Goal: Use online tool/utility: Utilize a website feature to perform a specific function

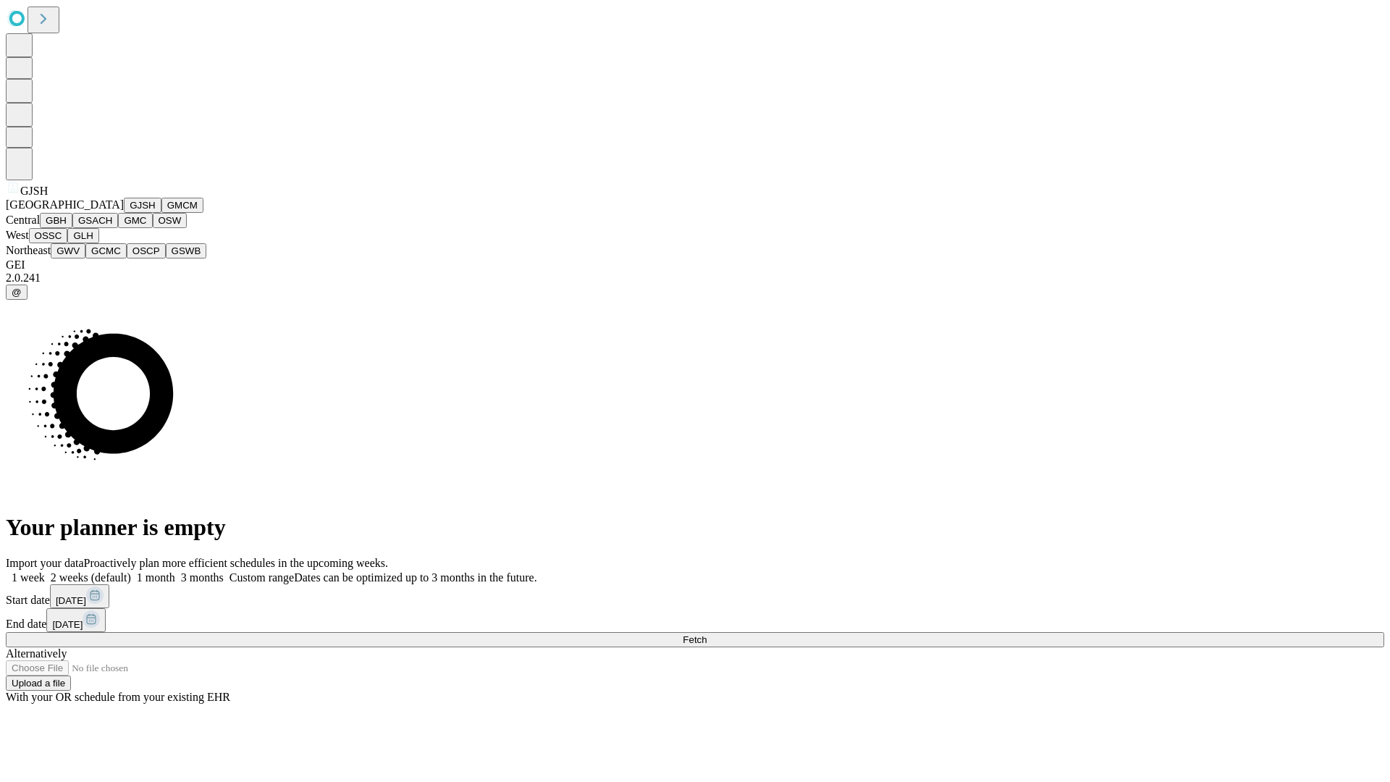
click at [124, 213] on button "GJSH" at bounding box center [143, 205] width 38 height 15
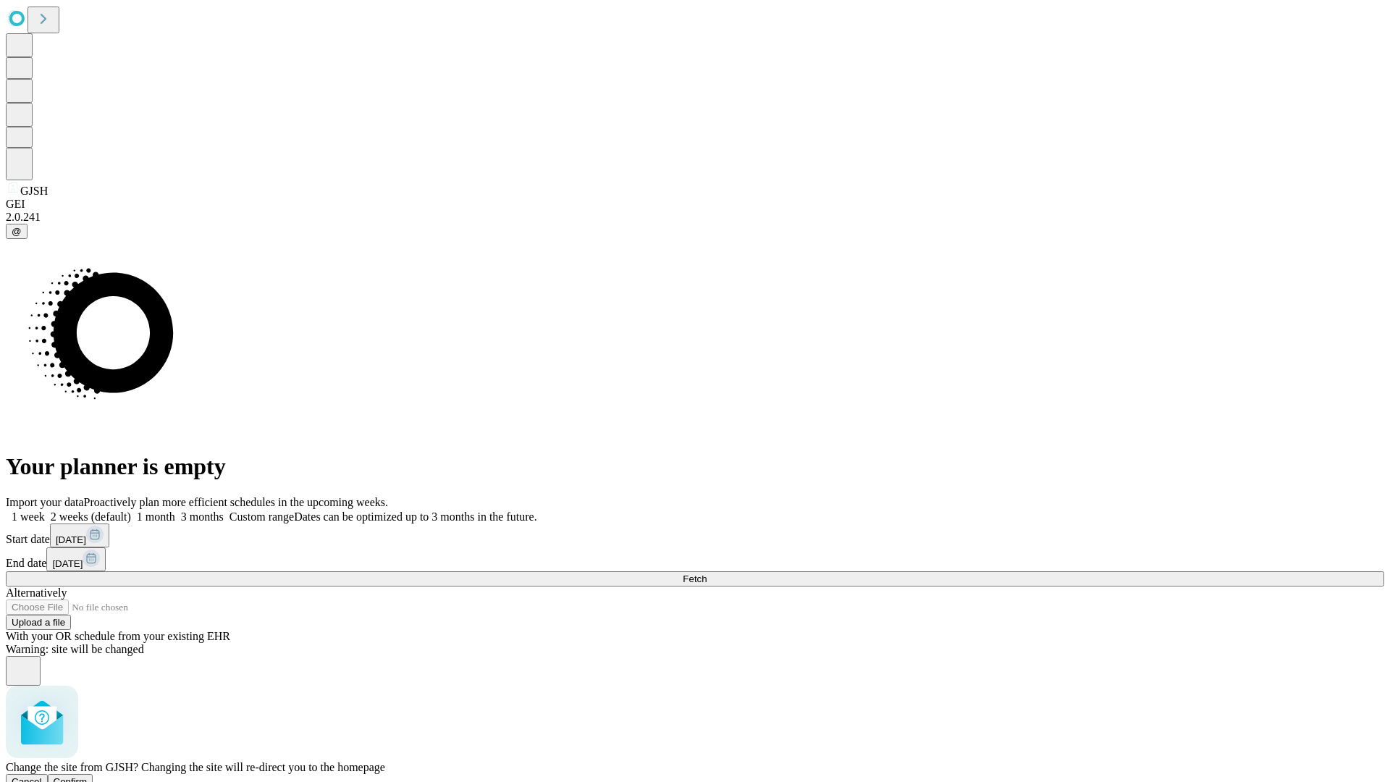
click at [88, 776] on span "Confirm" at bounding box center [71, 781] width 34 height 11
click at [131, 510] on label "2 weeks (default)" at bounding box center [88, 516] width 86 height 12
click at [706, 573] on span "Fetch" at bounding box center [695, 578] width 24 height 11
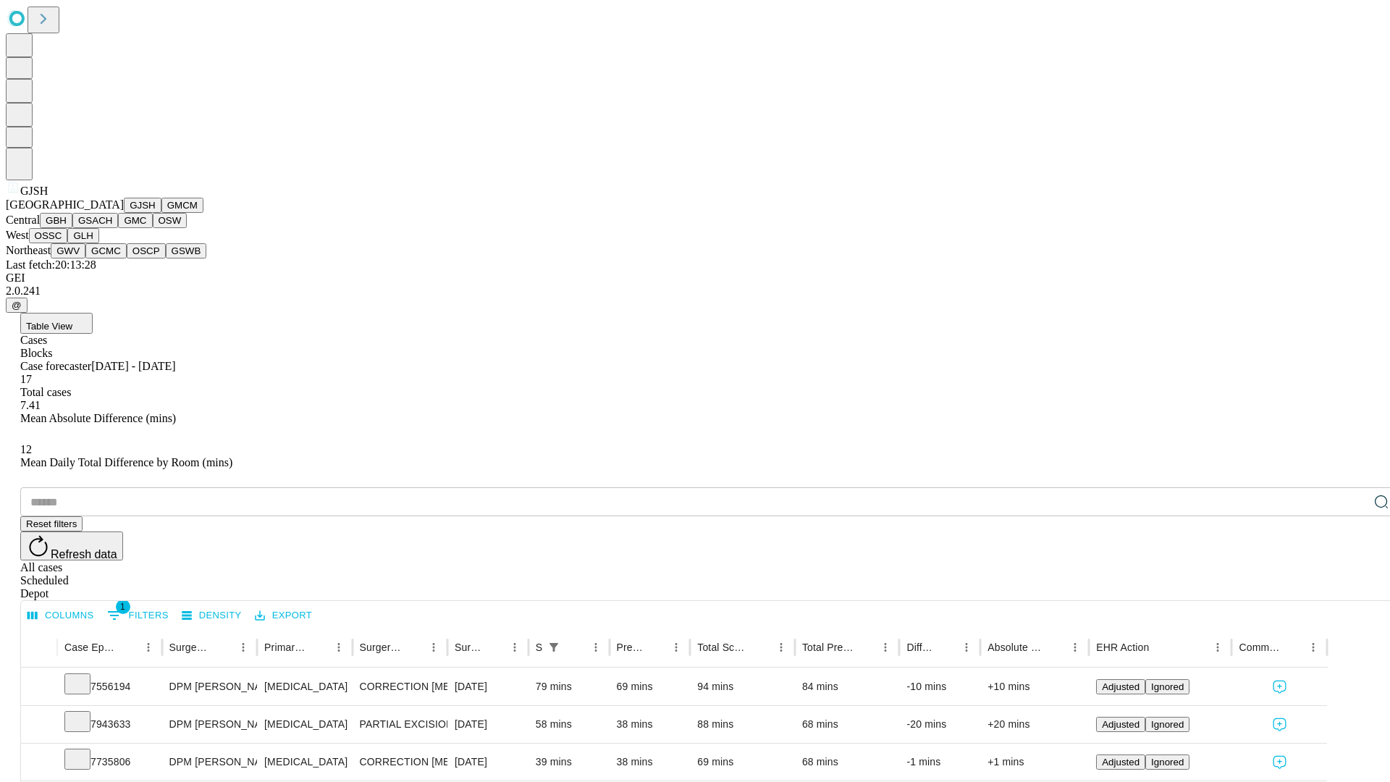
click at [161, 213] on button "GMCM" at bounding box center [182, 205] width 42 height 15
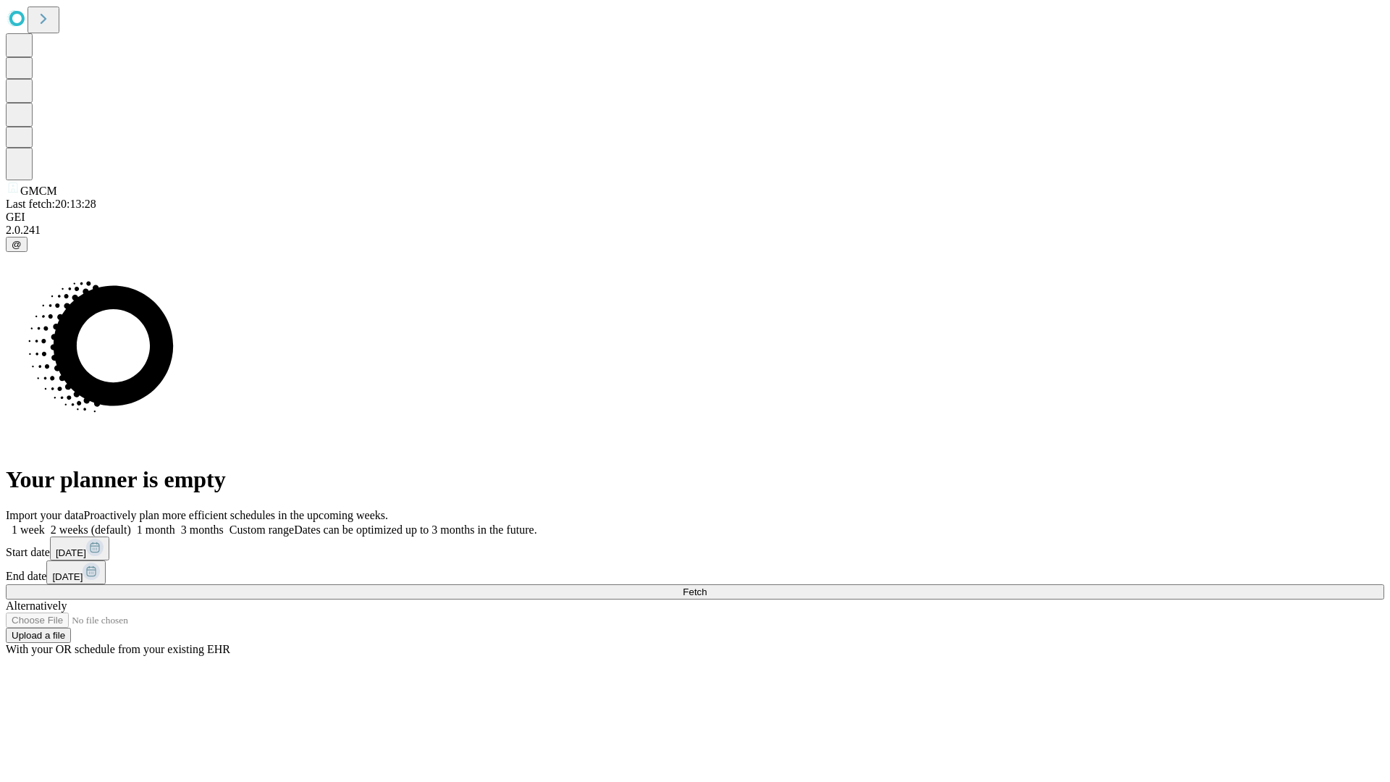
click at [131, 523] on label "2 weeks (default)" at bounding box center [88, 529] width 86 height 12
click at [706, 586] on span "Fetch" at bounding box center [695, 591] width 24 height 11
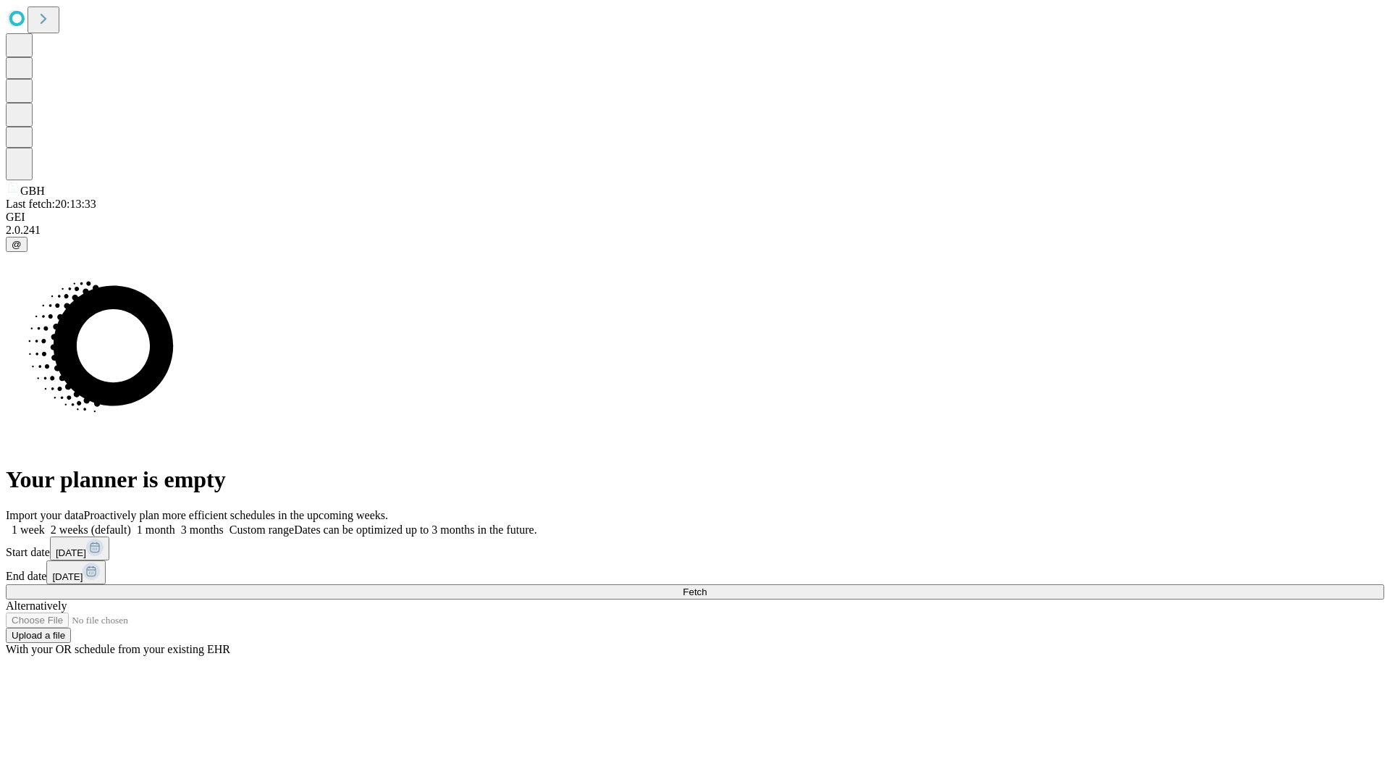
click at [706, 586] on span "Fetch" at bounding box center [695, 591] width 24 height 11
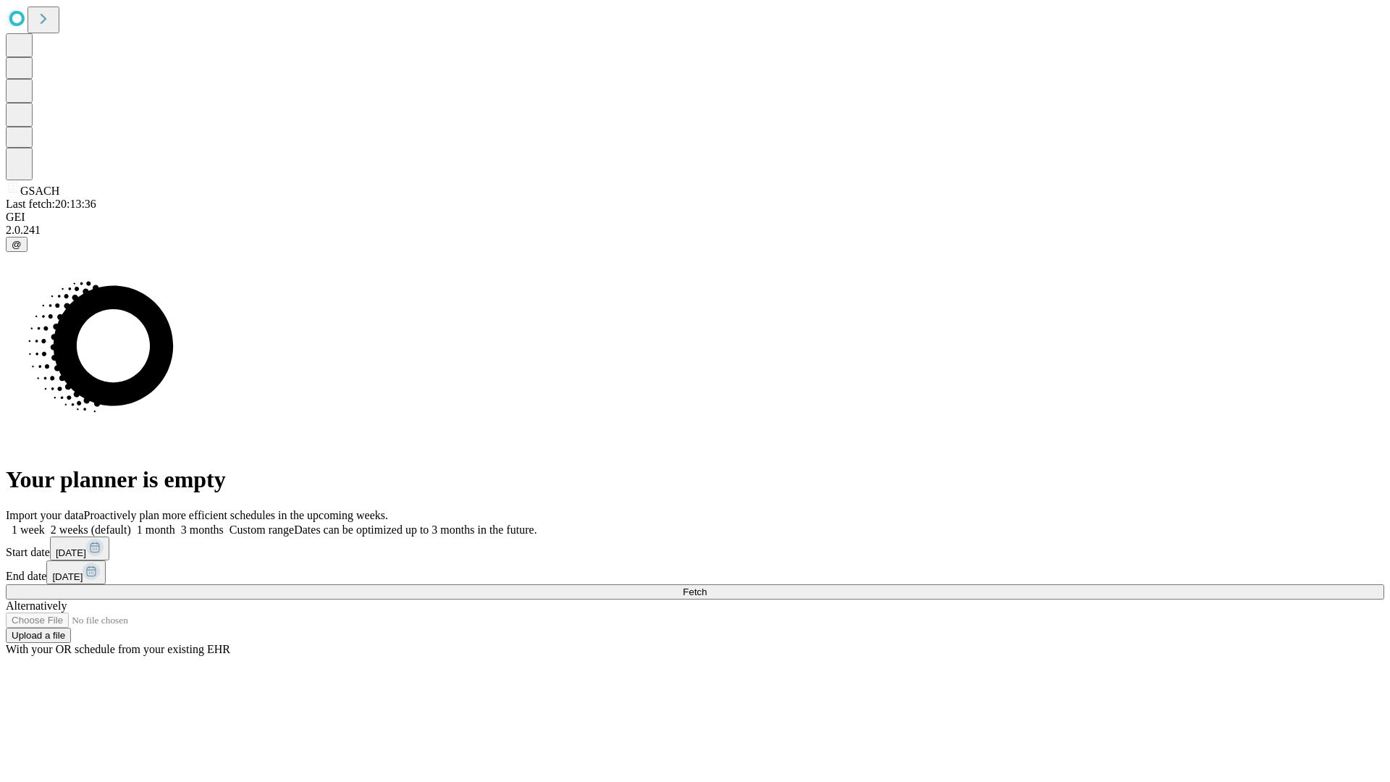
click at [131, 523] on label "2 weeks (default)" at bounding box center [88, 529] width 86 height 12
click at [706, 586] on span "Fetch" at bounding box center [695, 591] width 24 height 11
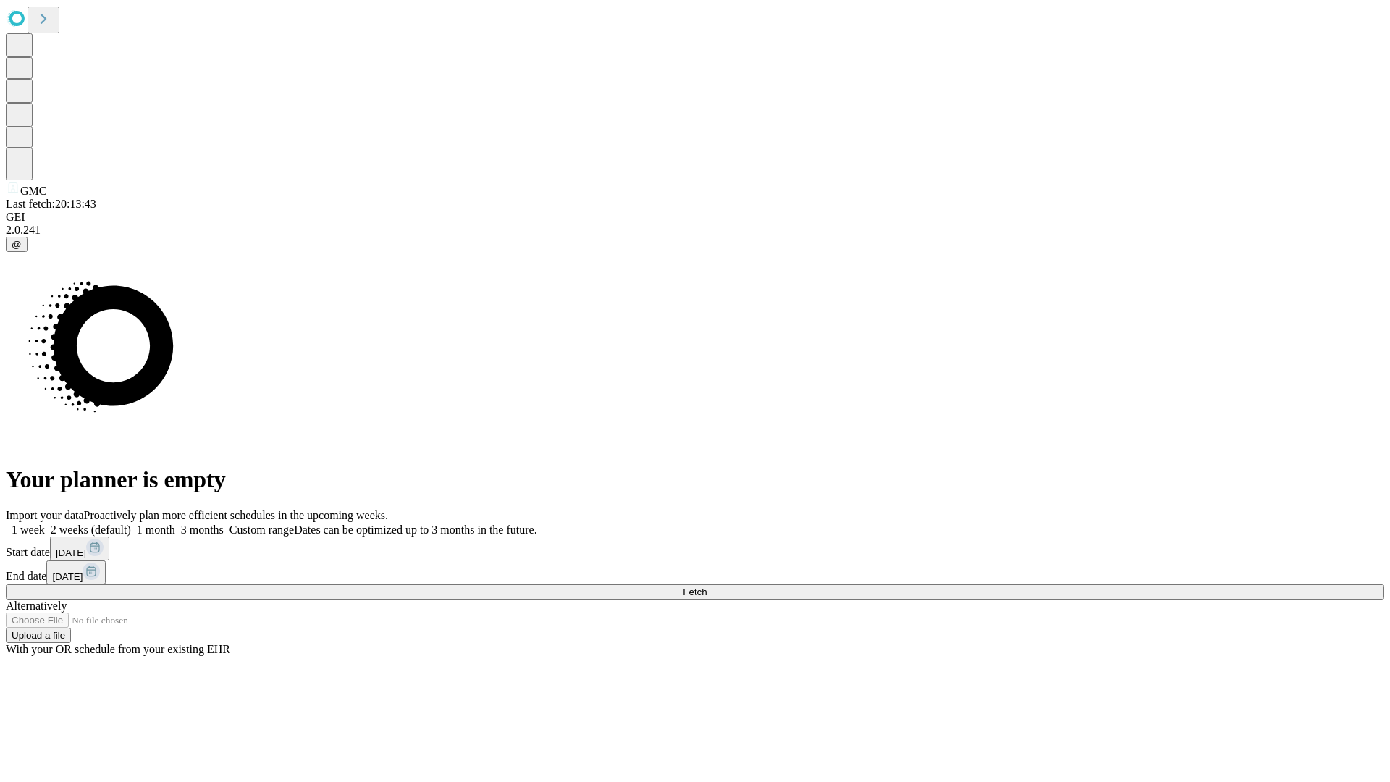
click at [131, 523] on label "2 weeks (default)" at bounding box center [88, 529] width 86 height 12
click at [706, 586] on span "Fetch" at bounding box center [695, 591] width 24 height 11
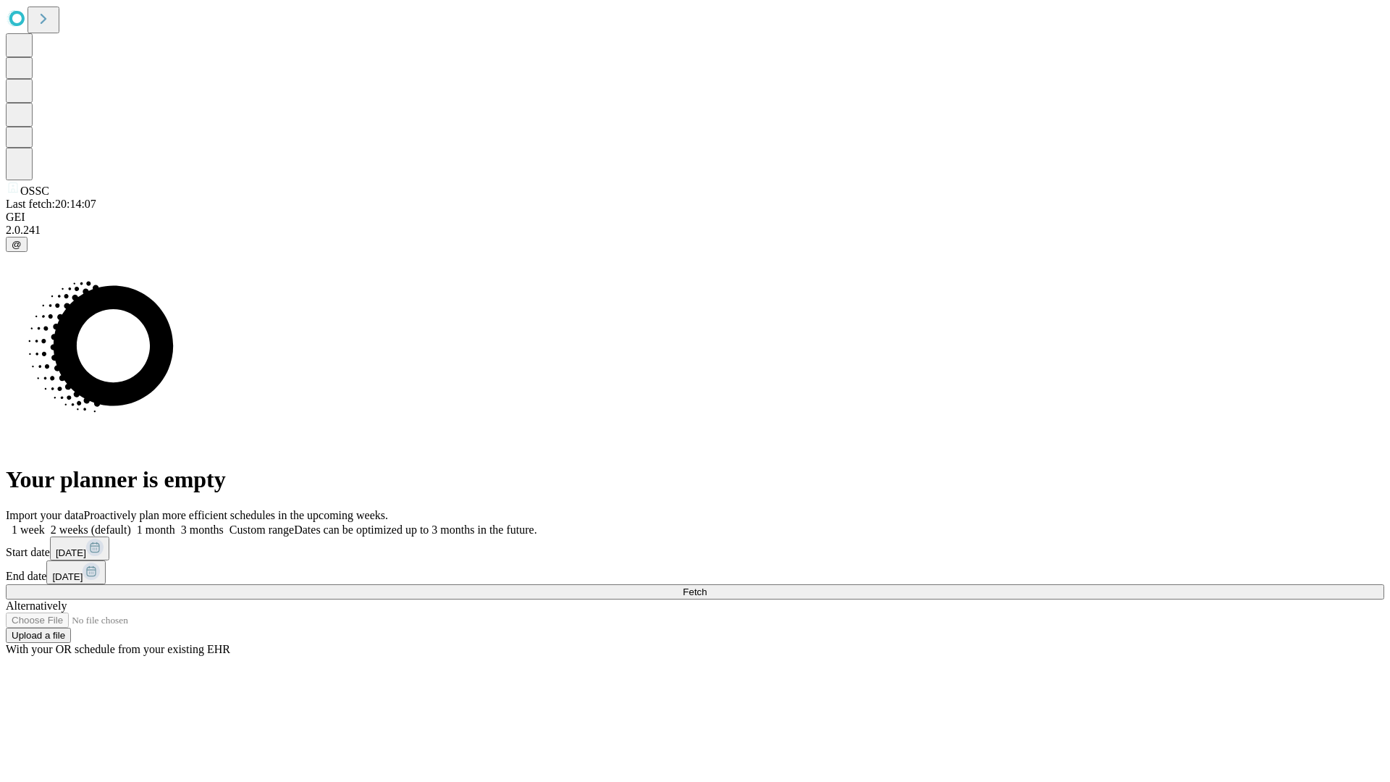
click at [131, 523] on label "2 weeks (default)" at bounding box center [88, 529] width 86 height 12
click at [706, 586] on span "Fetch" at bounding box center [695, 591] width 24 height 11
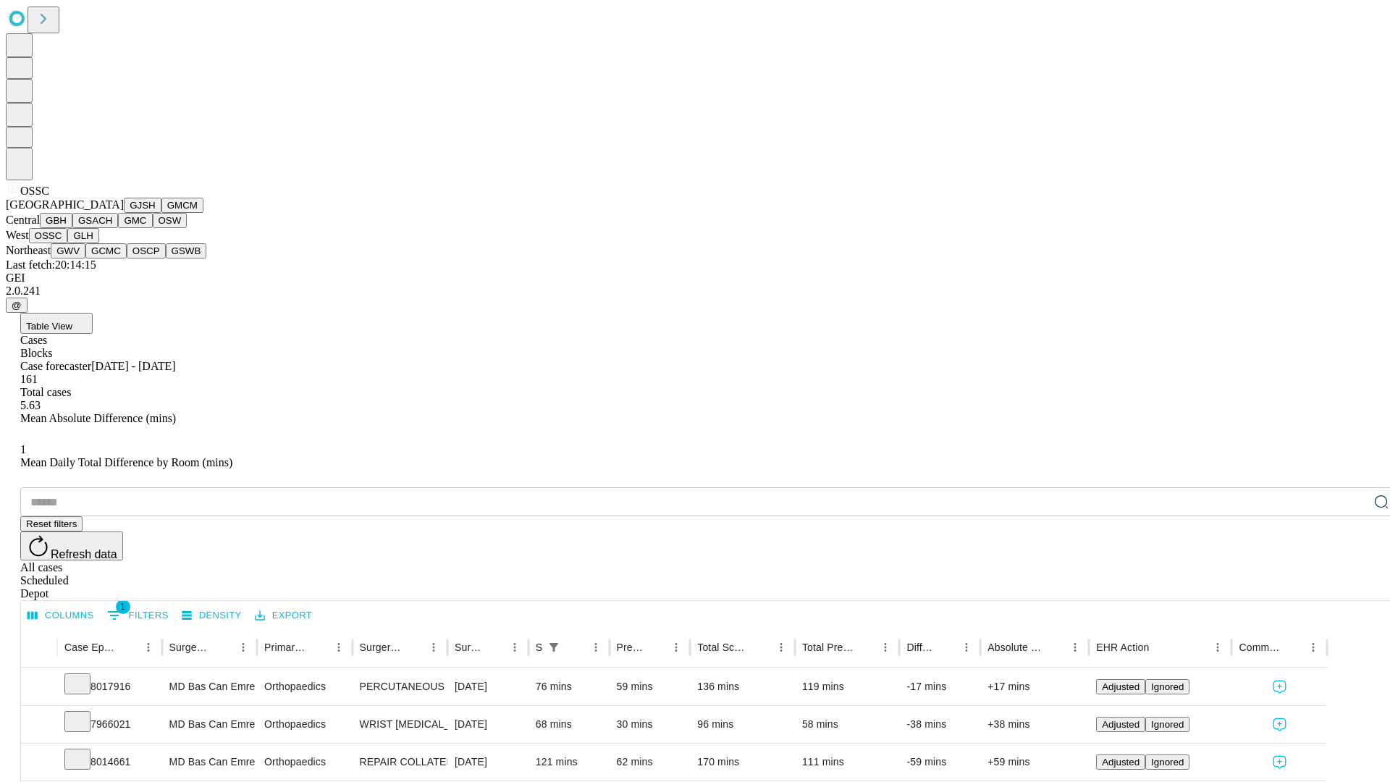
click at [98, 243] on button "GLH" at bounding box center [82, 235] width 31 height 15
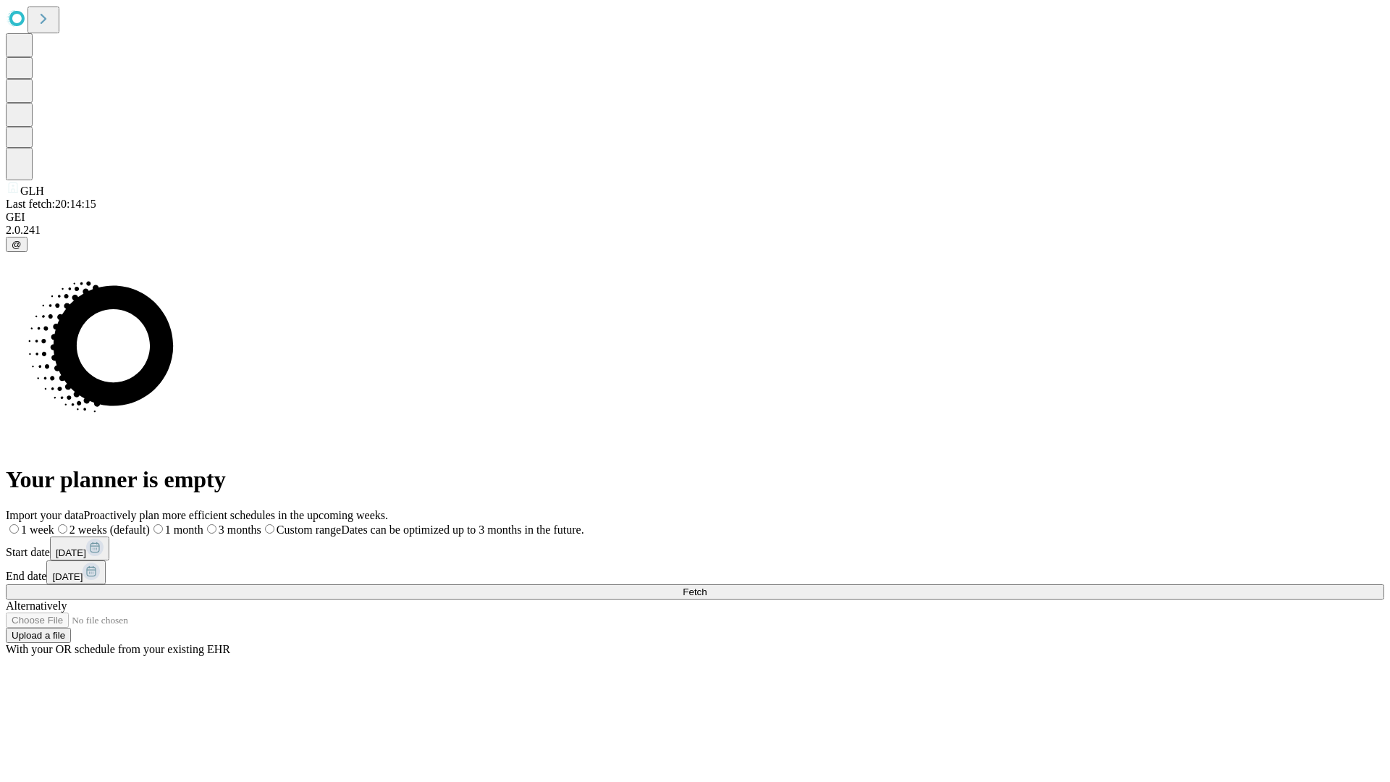
click at [150, 523] on label "2 weeks (default)" at bounding box center [102, 529] width 96 height 12
click at [706, 586] on span "Fetch" at bounding box center [695, 591] width 24 height 11
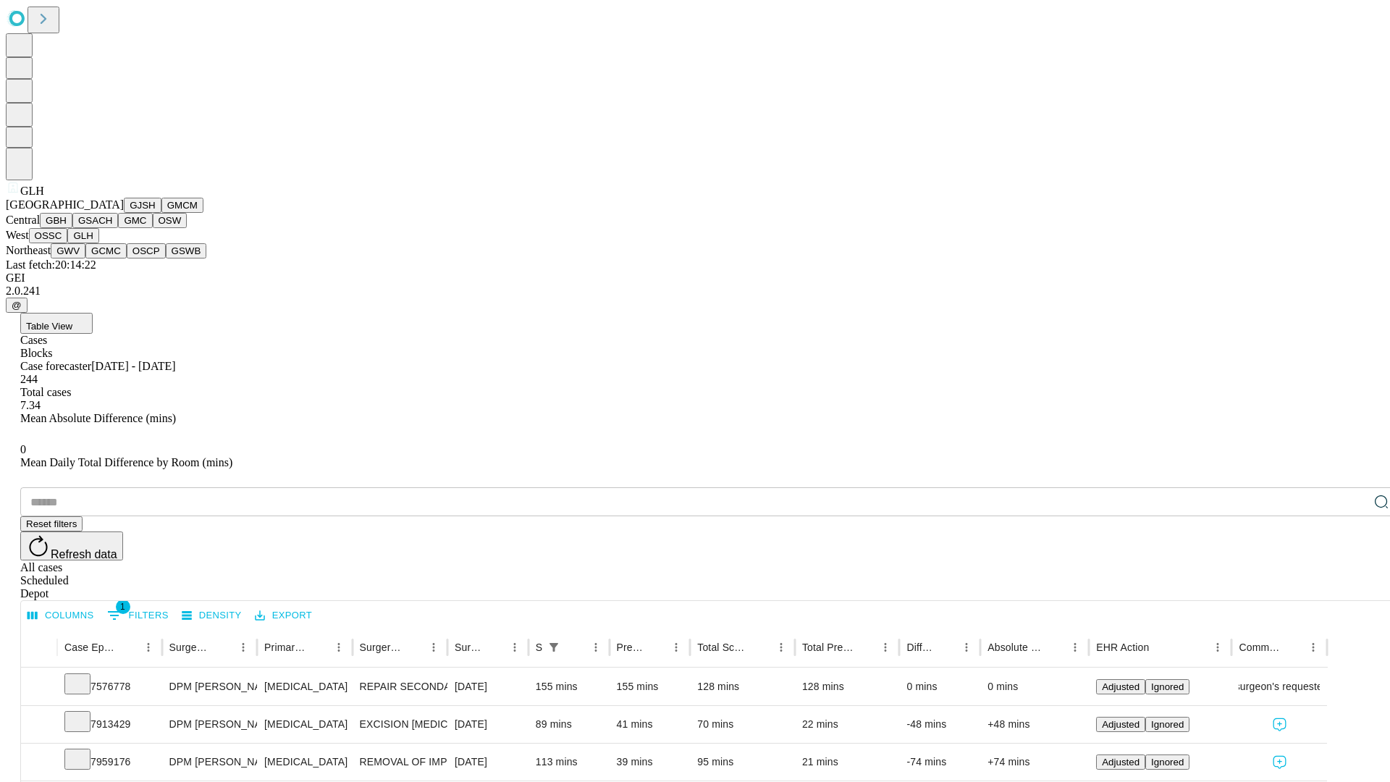
click at [85, 258] on button "GWV" at bounding box center [68, 250] width 35 height 15
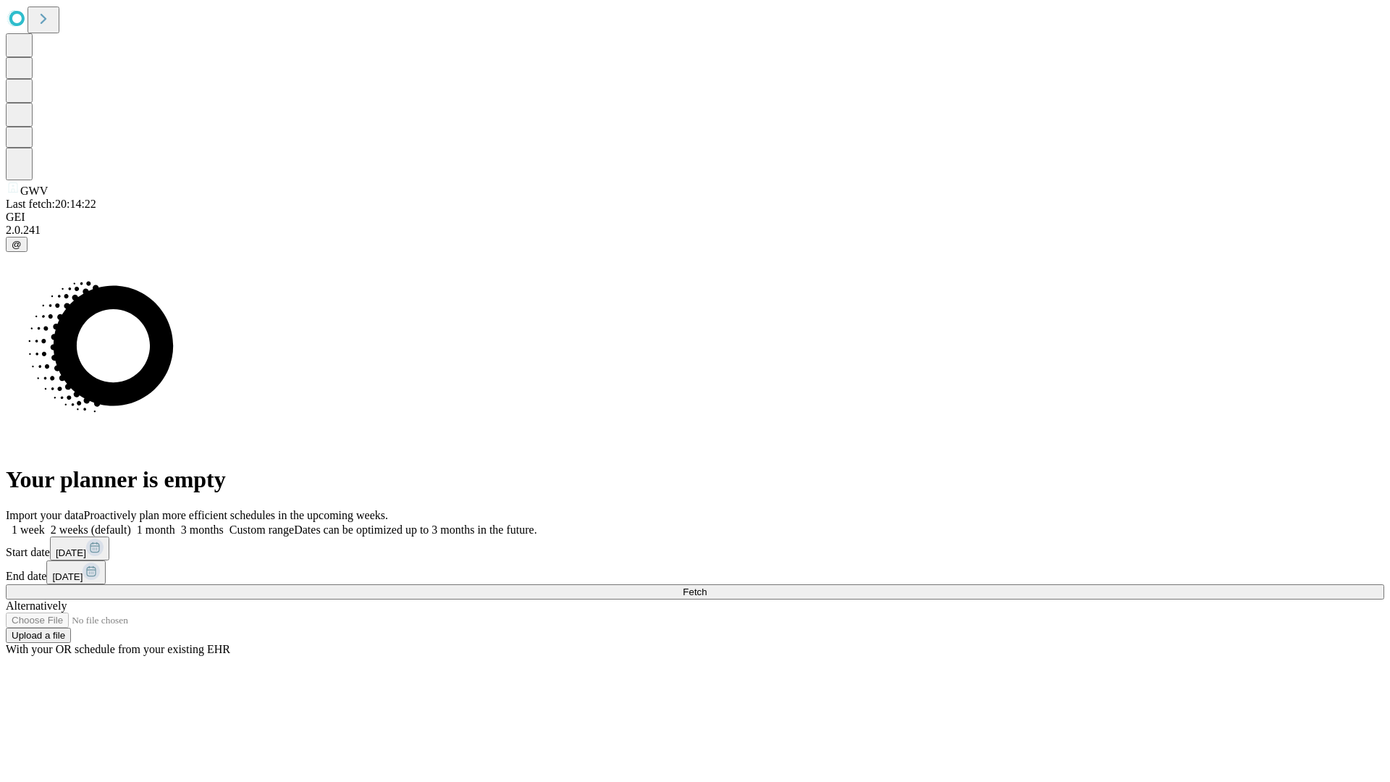
click at [131, 523] on label "2 weeks (default)" at bounding box center [88, 529] width 86 height 12
click at [706, 586] on span "Fetch" at bounding box center [695, 591] width 24 height 11
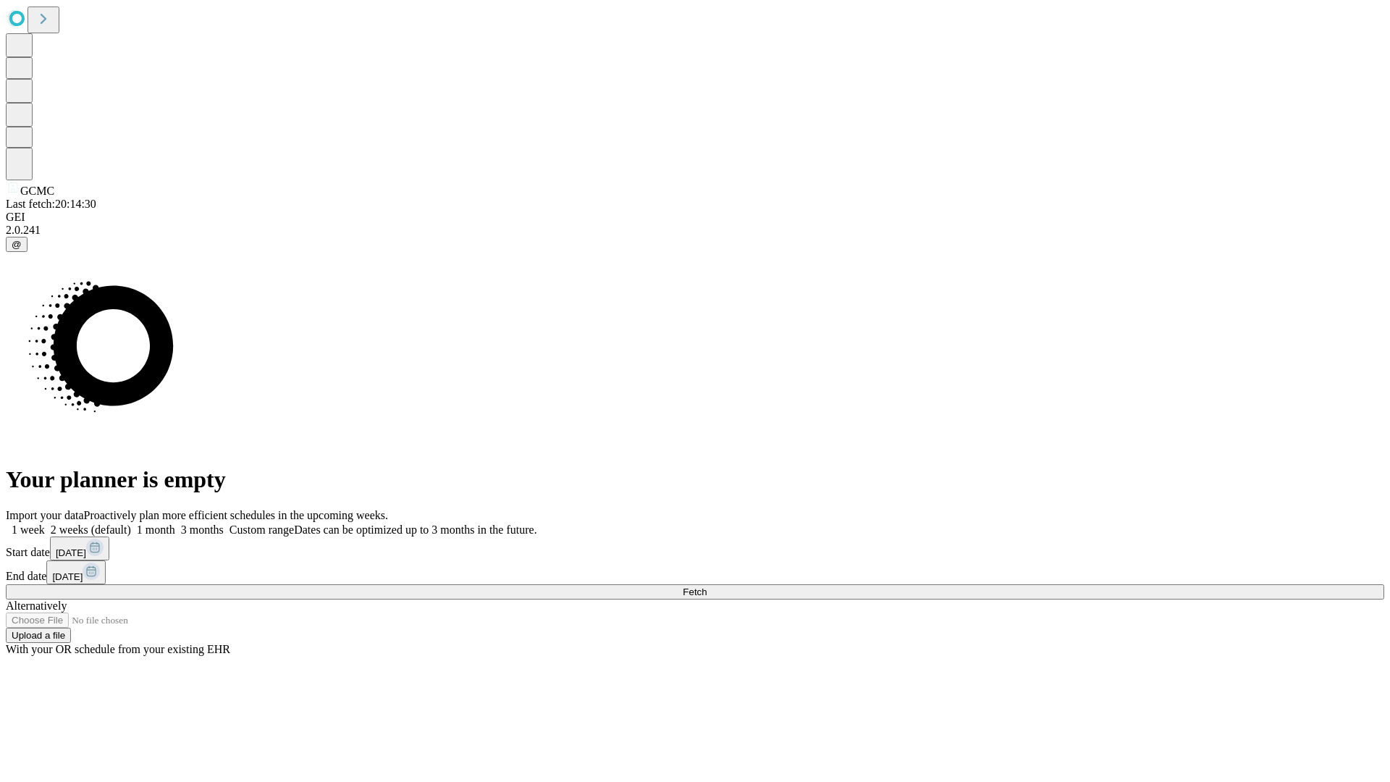
click at [131, 523] on label "2 weeks (default)" at bounding box center [88, 529] width 86 height 12
click at [706, 586] on span "Fetch" at bounding box center [695, 591] width 24 height 11
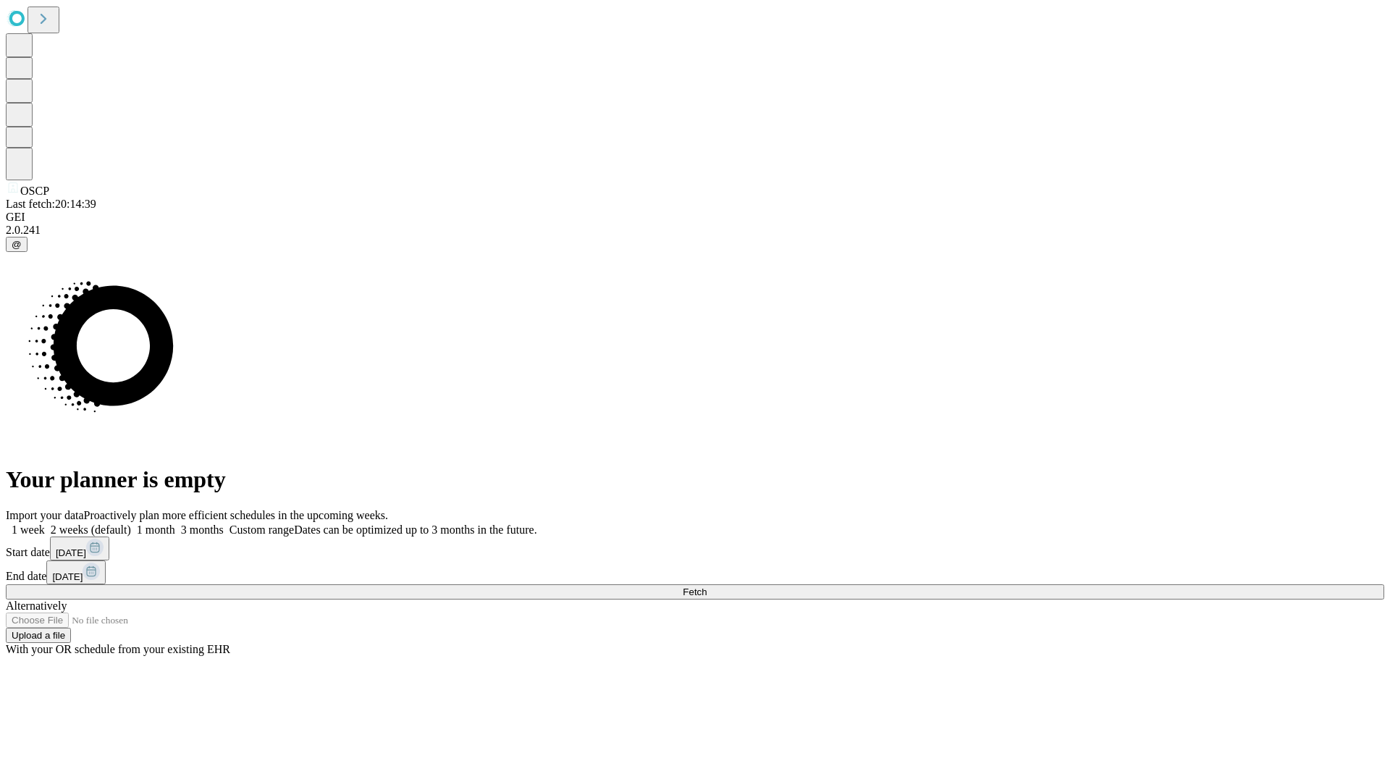
click at [131, 523] on label "2 weeks (default)" at bounding box center [88, 529] width 86 height 12
click at [706, 586] on span "Fetch" at bounding box center [695, 591] width 24 height 11
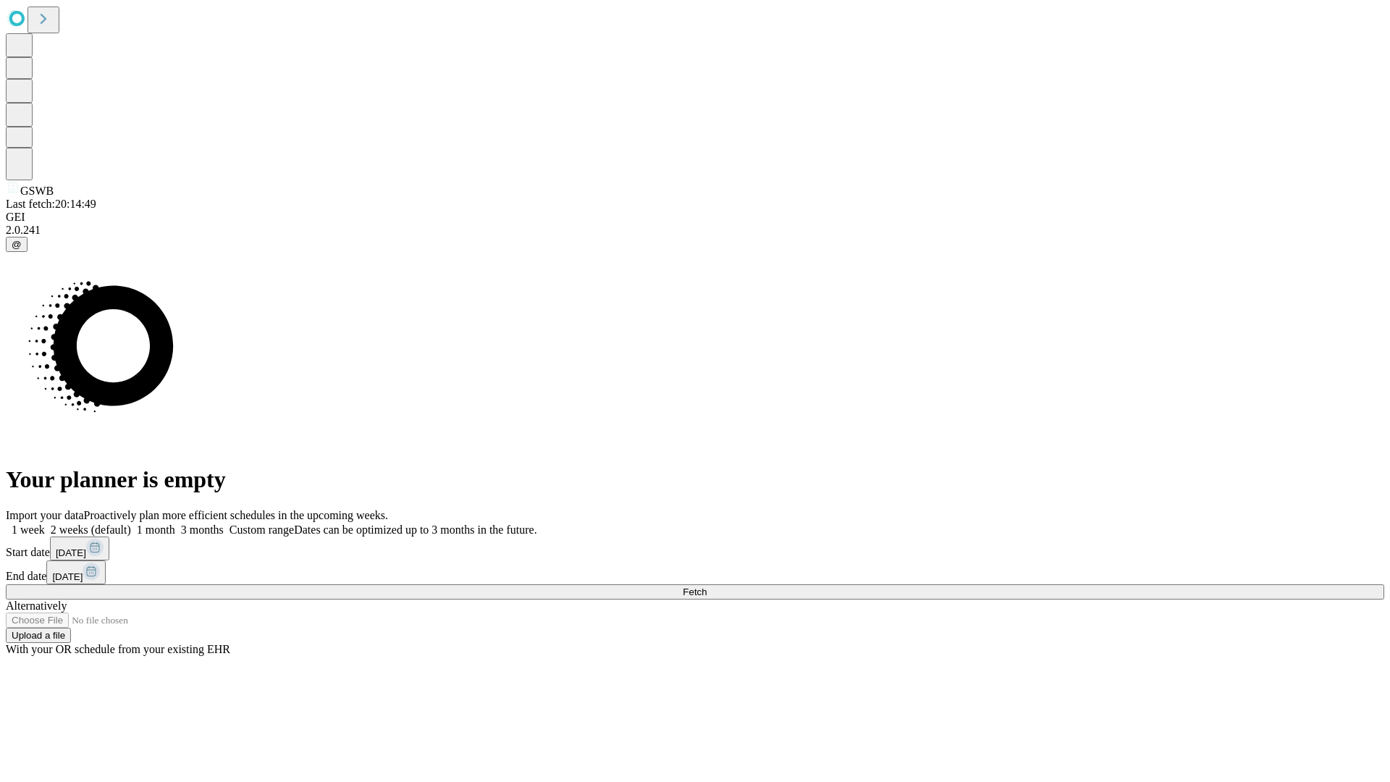
click at [131, 523] on label "2 weeks (default)" at bounding box center [88, 529] width 86 height 12
click at [706, 586] on span "Fetch" at bounding box center [695, 591] width 24 height 11
